Goal: Information Seeking & Learning: Understand process/instructions

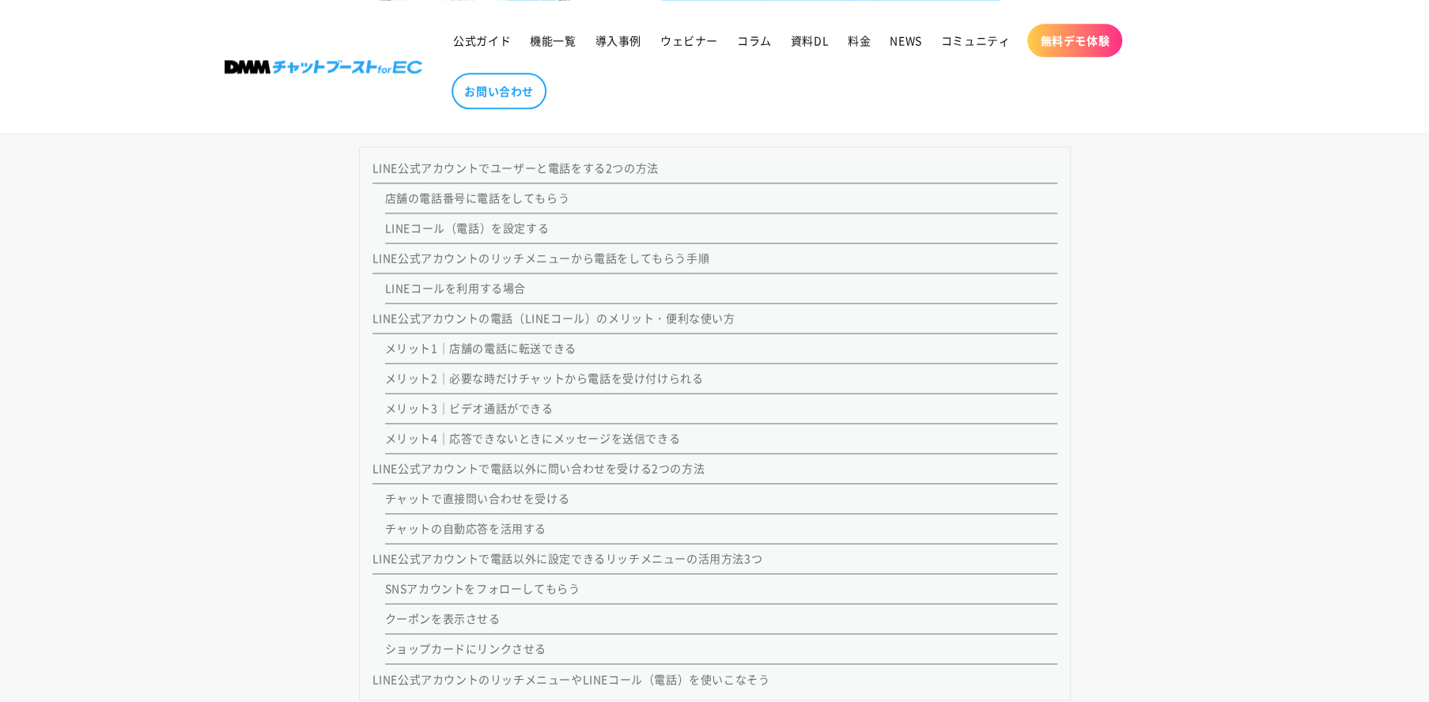
scroll to position [1281, 0]
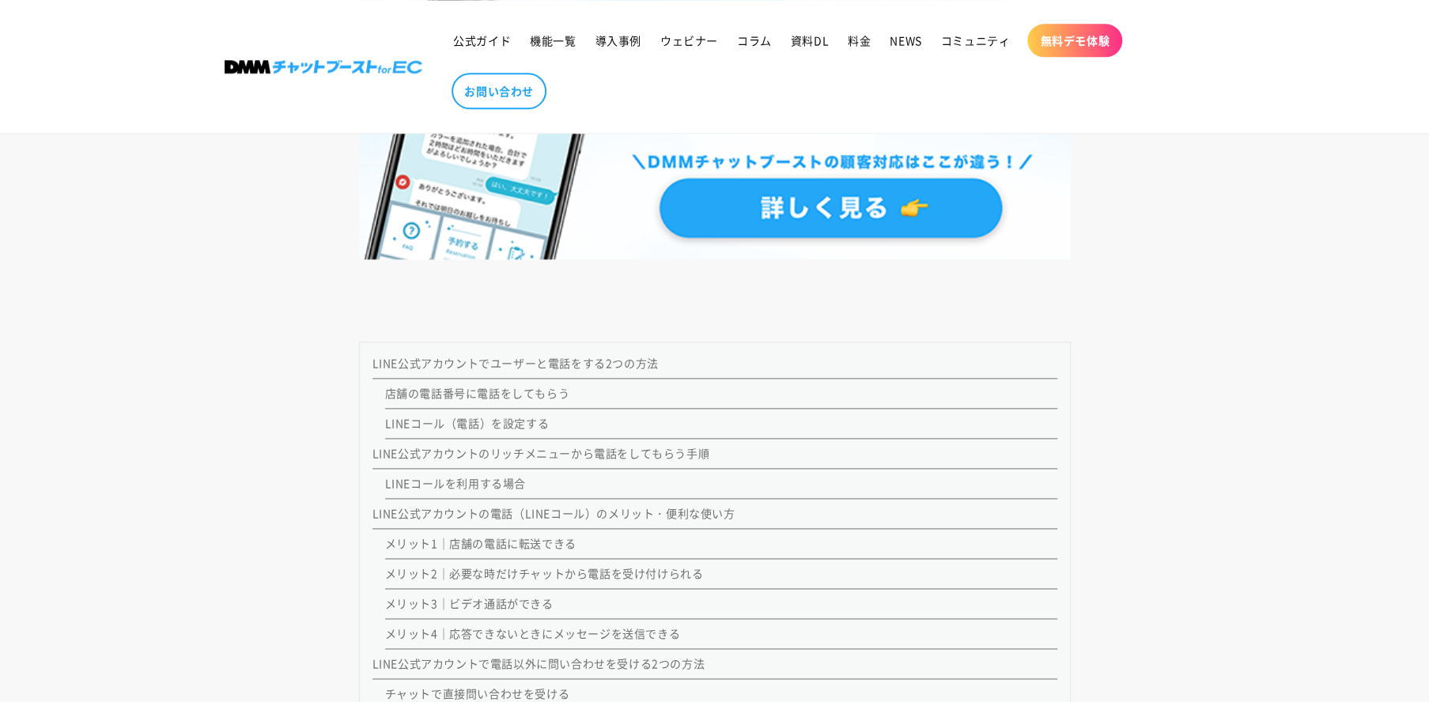
click at [484, 393] on link "店舗の電話番号に電話をしてもらう" at bounding box center [477, 393] width 185 height 16
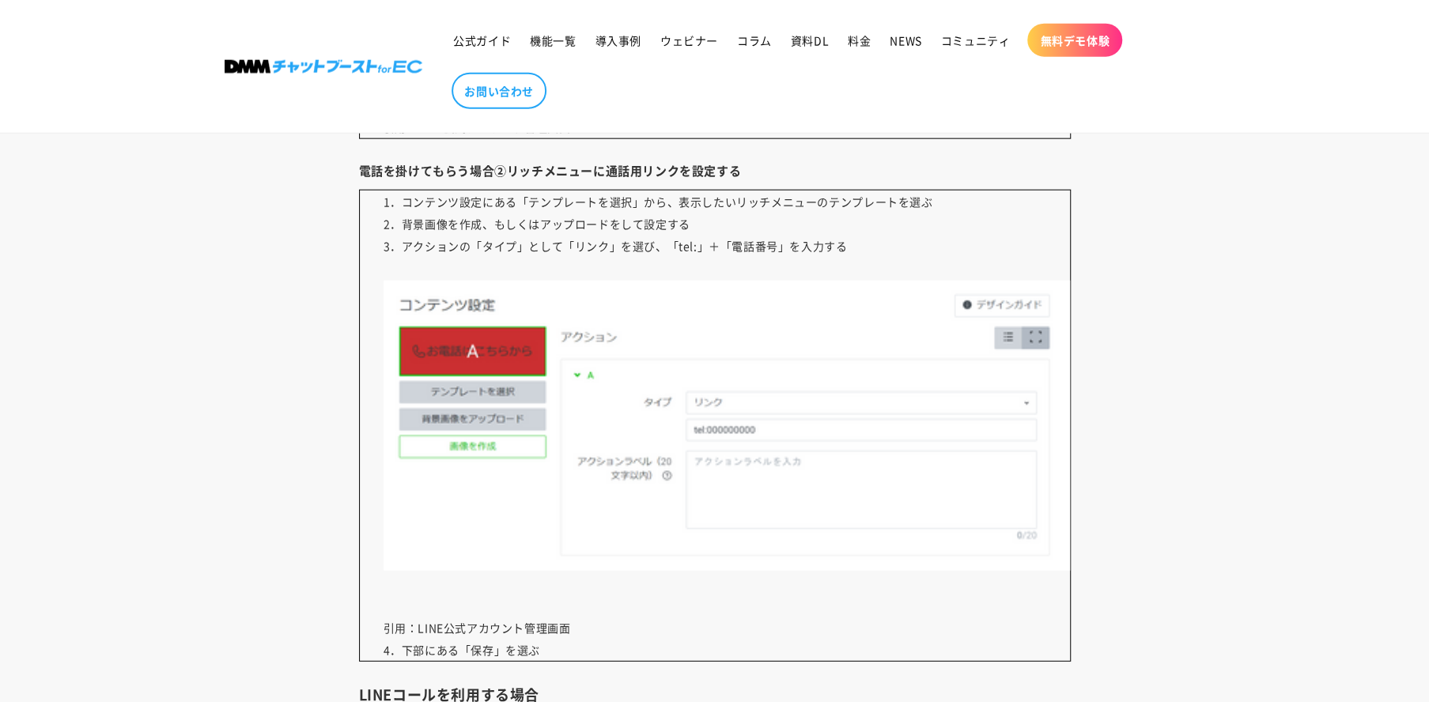
scroll to position [6964, 0]
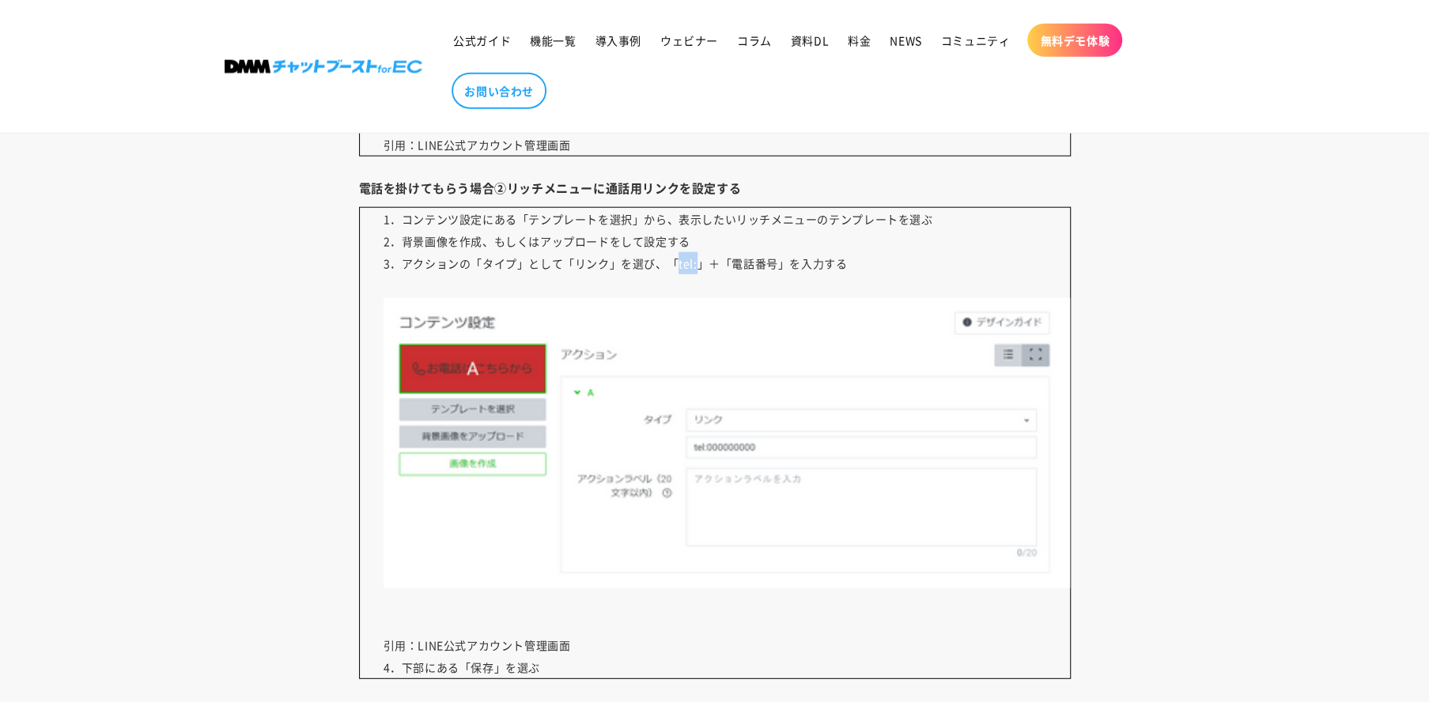
drag, startPoint x: 678, startPoint y: 259, endPoint x: 696, endPoint y: 262, distance: 18.3
click at [696, 262] on p "1．コンテンツ設定にある「テンプレートを選択」から、表示したいリッチメニューのテンプレートを選ぶ 2．背景画像を作成、もしくはアップロードをして設定する 3．…" at bounding box center [715, 443] width 712 height 472
copy p "tel:"
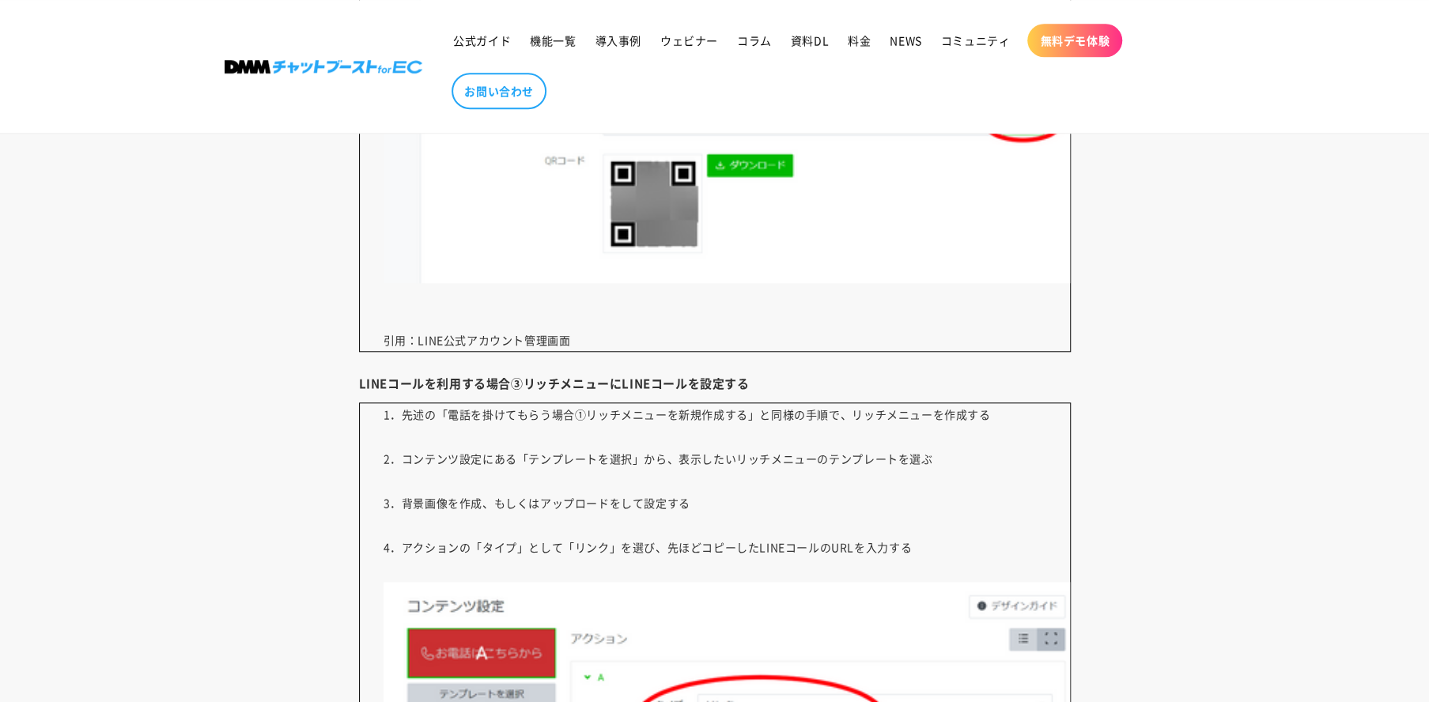
scroll to position [9978, 0]
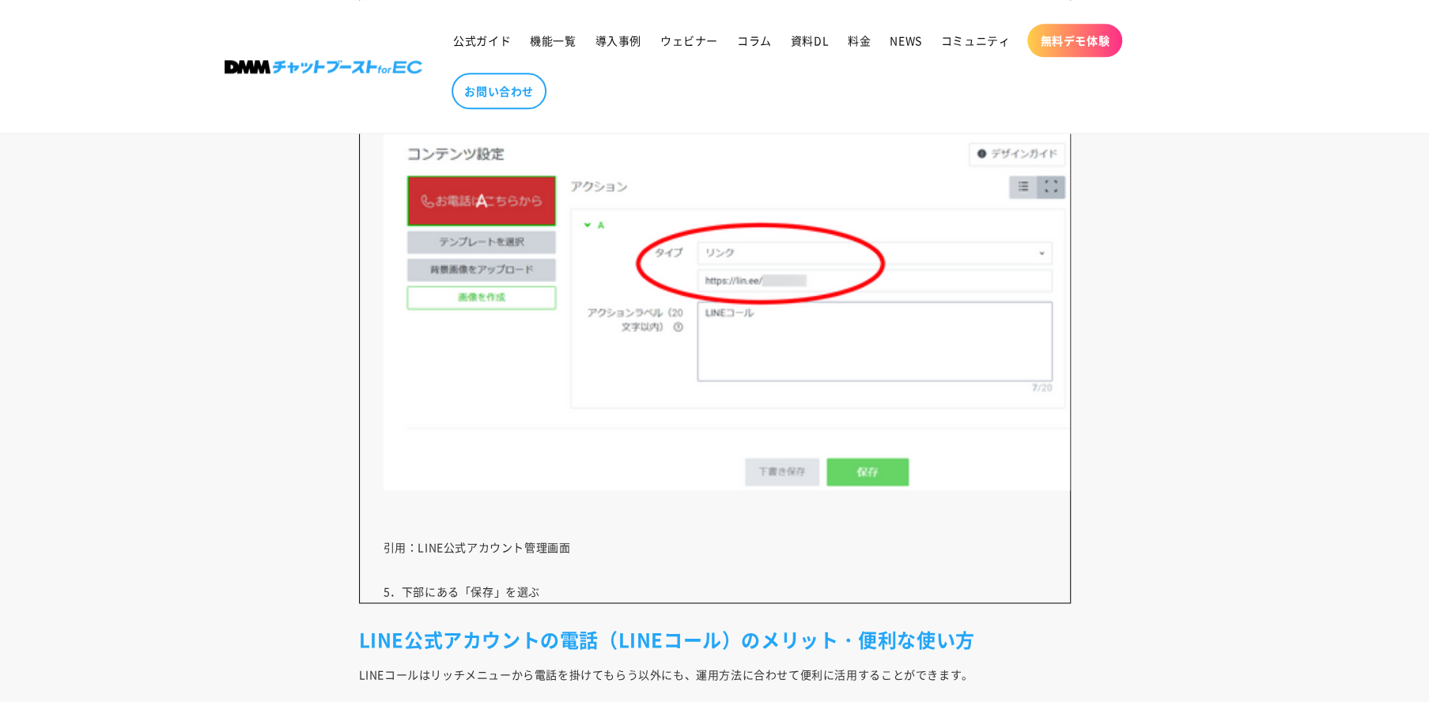
scroll to position [1281, 0]
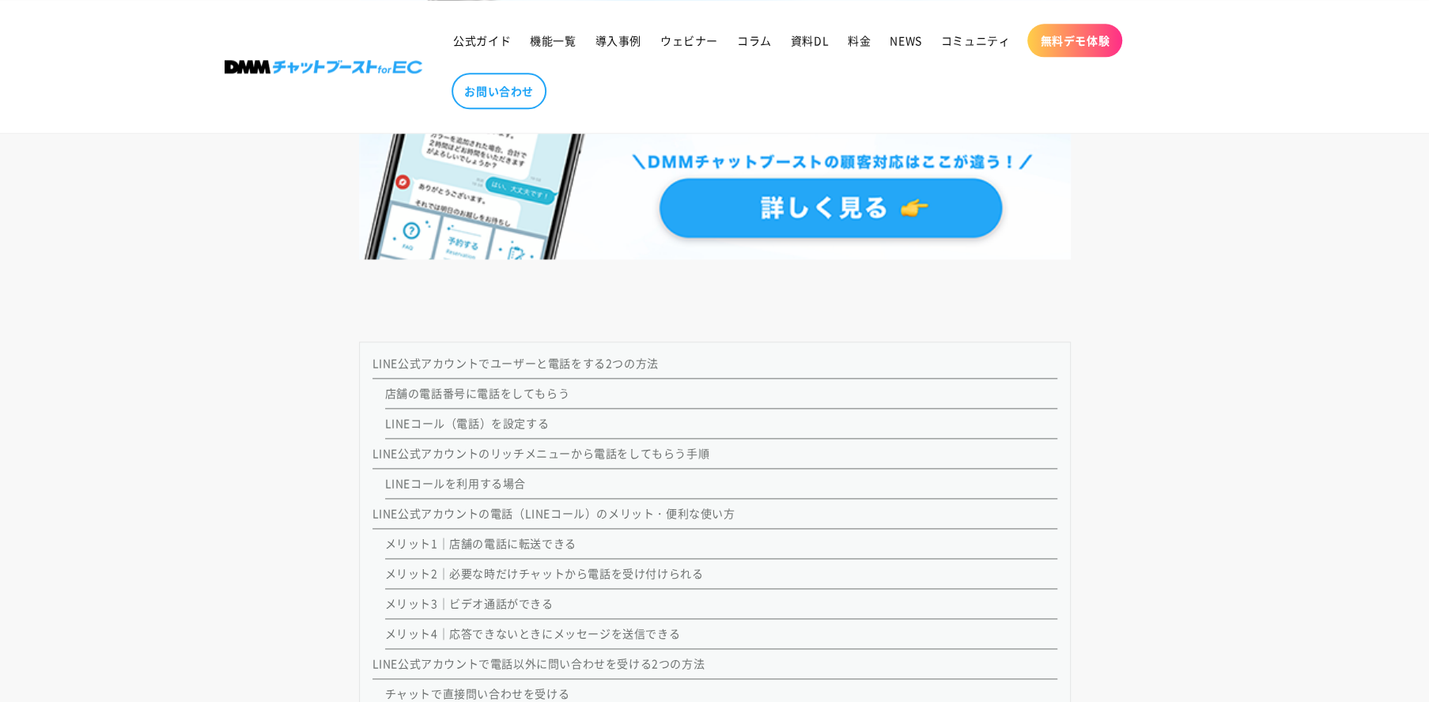
click at [517, 446] on link "LINE公式アカウントのリッチメニューから電話をしてもらう手順" at bounding box center [542, 453] width 338 height 16
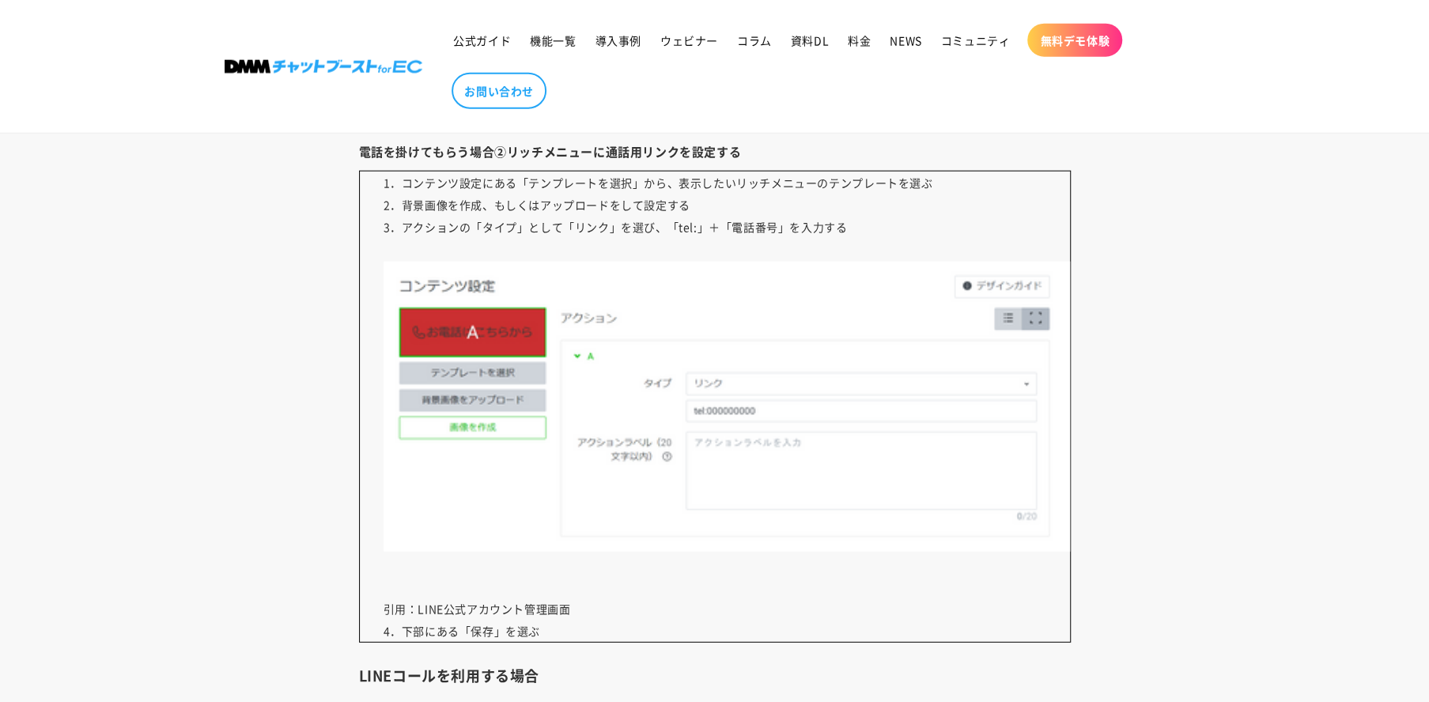
scroll to position [6998, 0]
